Goal: Transaction & Acquisition: Purchase product/service

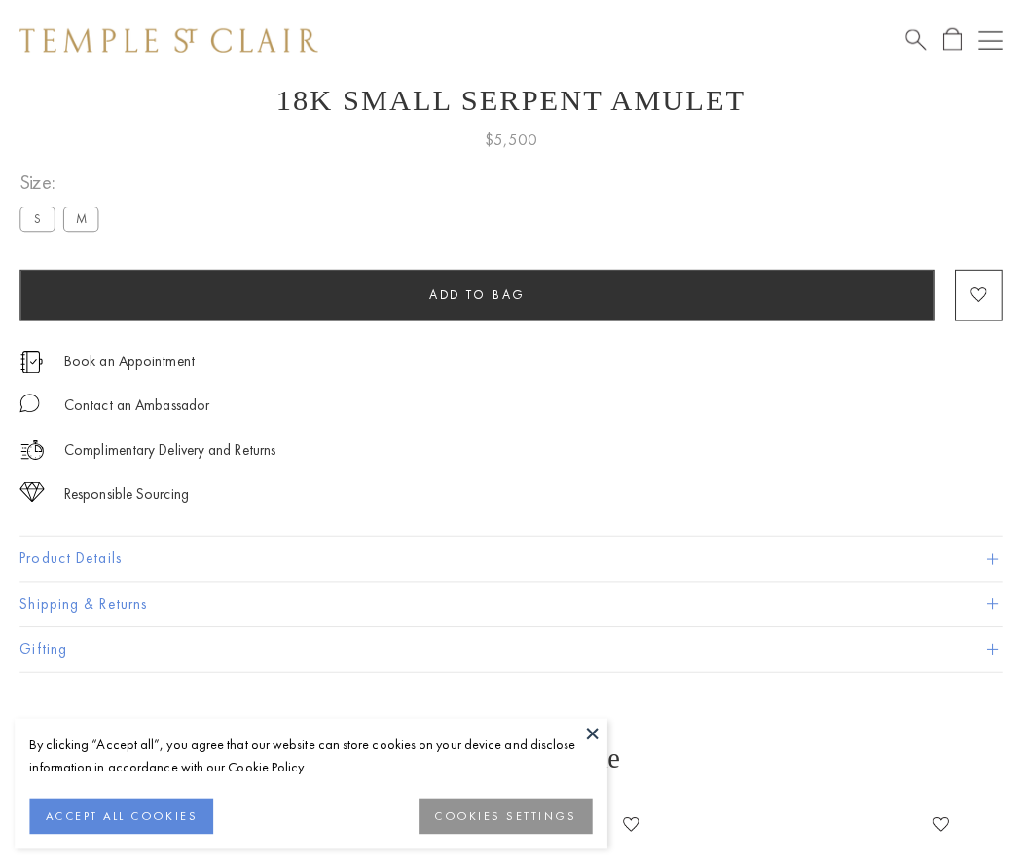
scroll to position [78, 0]
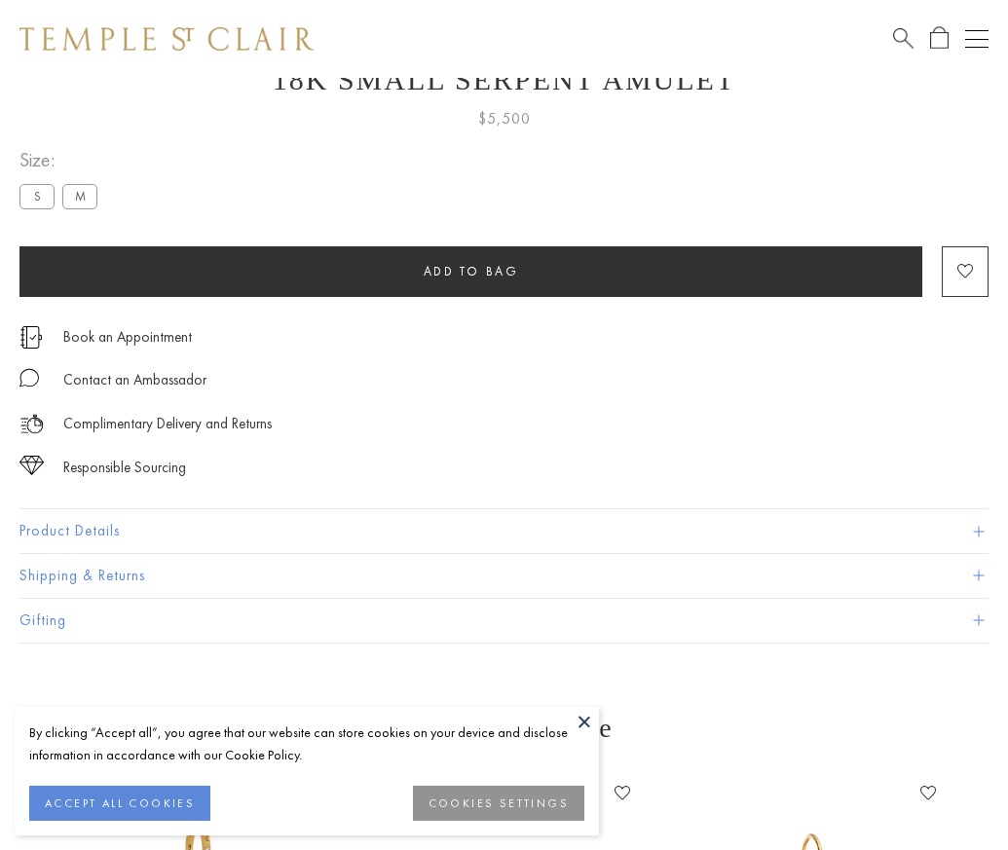
click at [470, 271] on span "Add to bag" at bounding box center [470, 271] width 95 height 17
